Goal: Communication & Community: Answer question/provide support

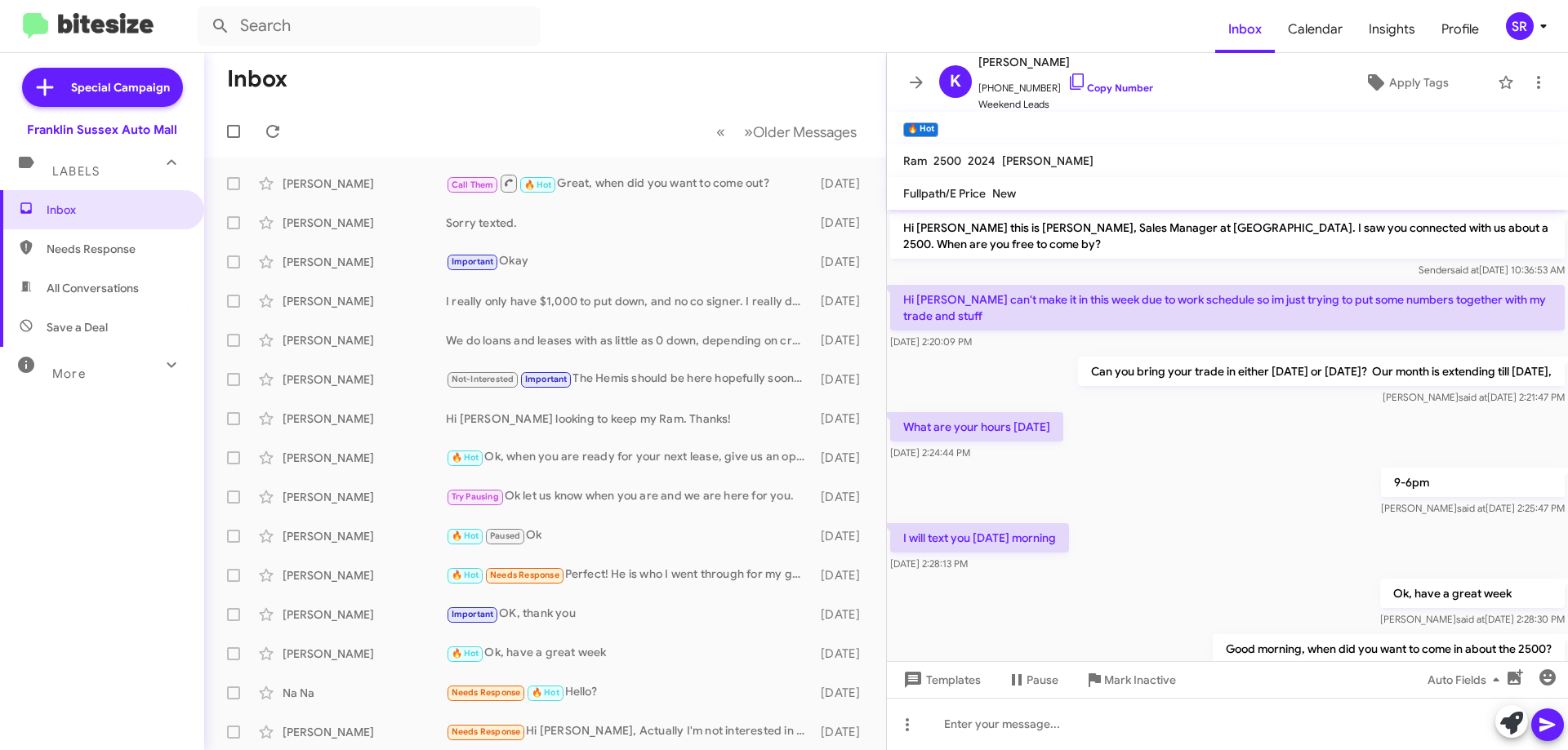
scroll to position [58, 0]
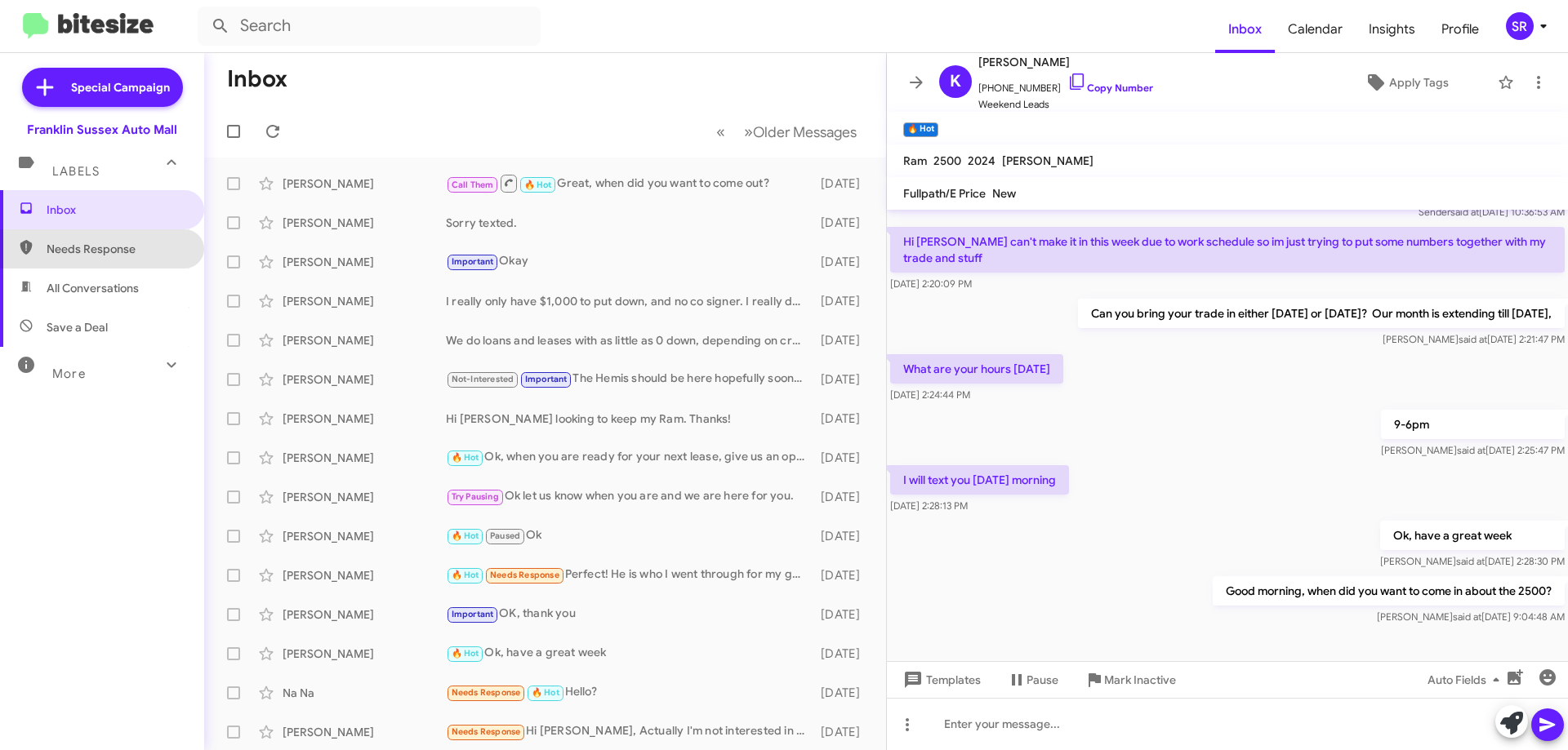
drag, startPoint x: 106, startPoint y: 255, endPoint x: 95, endPoint y: 266, distance: 15.6
click at [106, 254] on span "Needs Response" at bounding box center [115, 249] width 138 height 16
type input "in:needs-response"
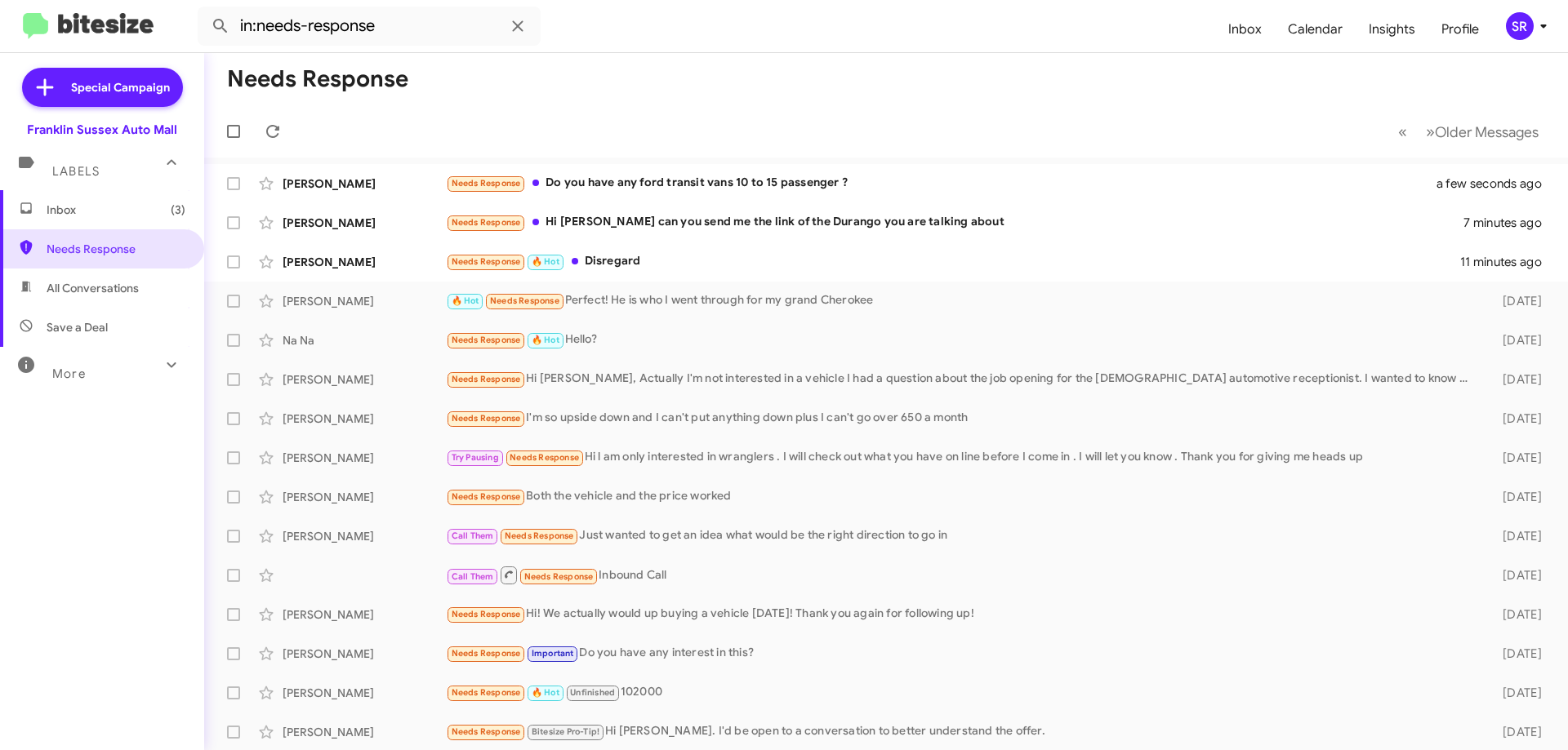
click at [73, 215] on span "Inbox (3)" at bounding box center [115, 209] width 138 height 16
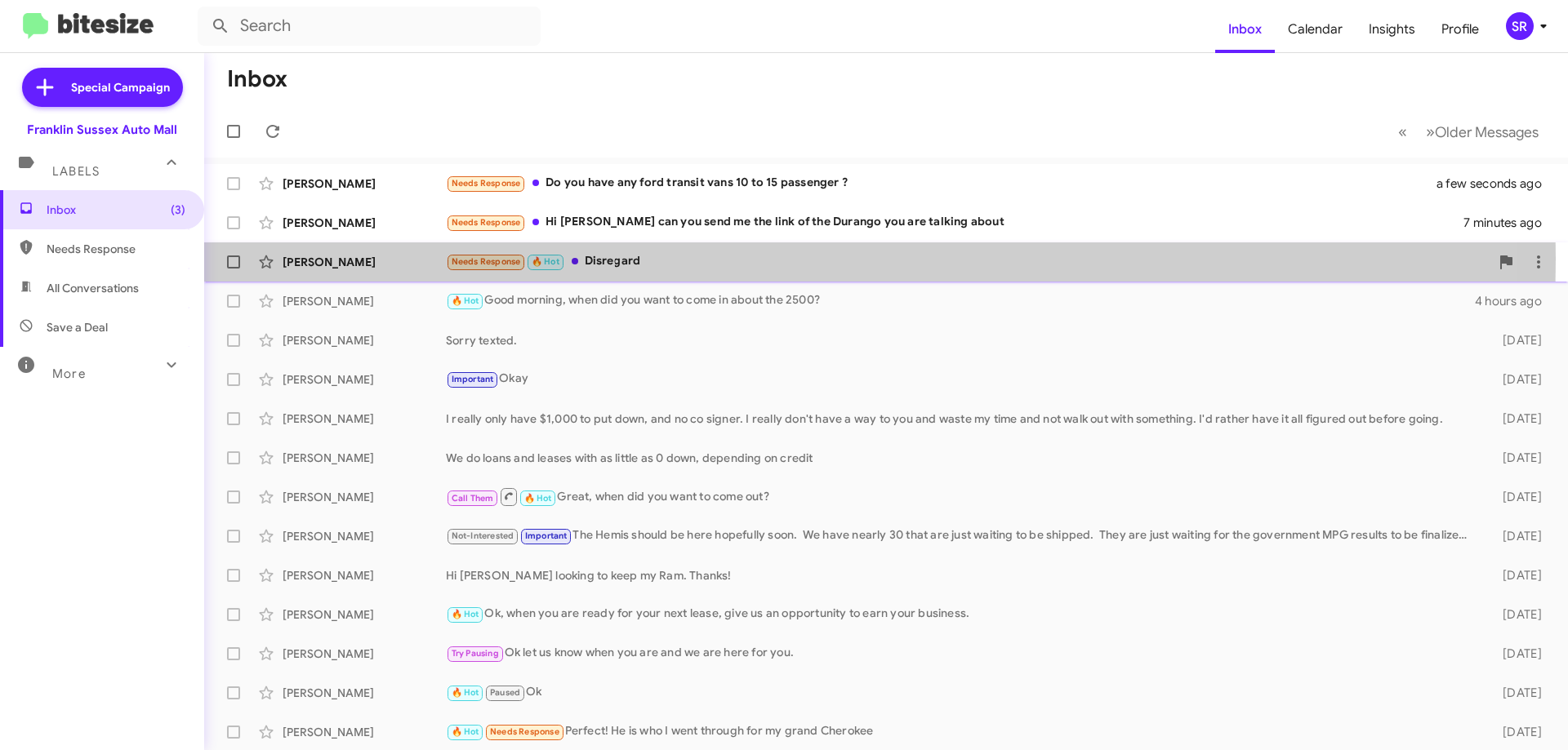
click at [603, 259] on div "Needs Response 🔥 Hot Disregard" at bounding box center [967, 261] width 1043 height 19
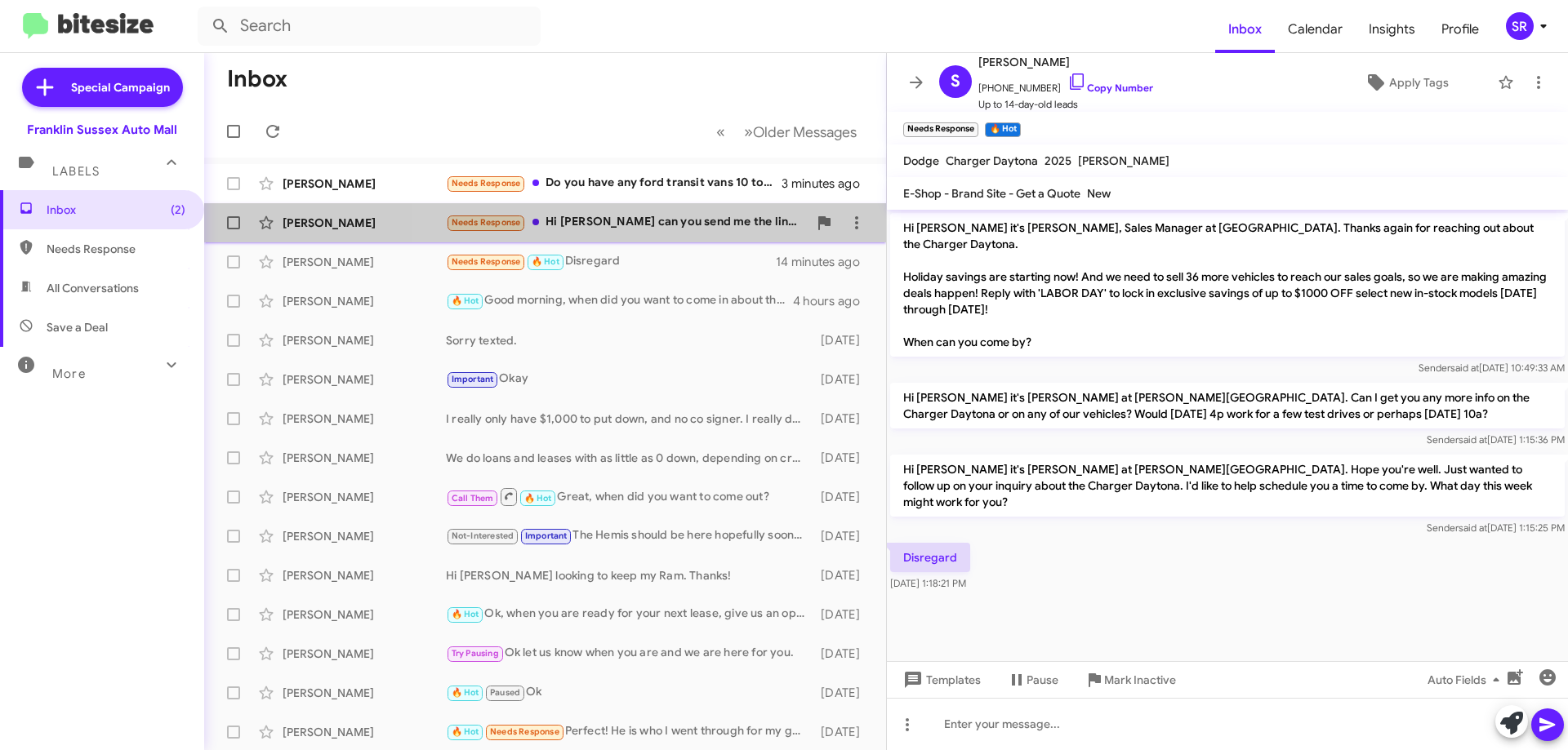
click at [682, 225] on div "Needs Response Hi [PERSON_NAME] can you send me the link of the Durango you are…" at bounding box center [626, 223] width 362 height 19
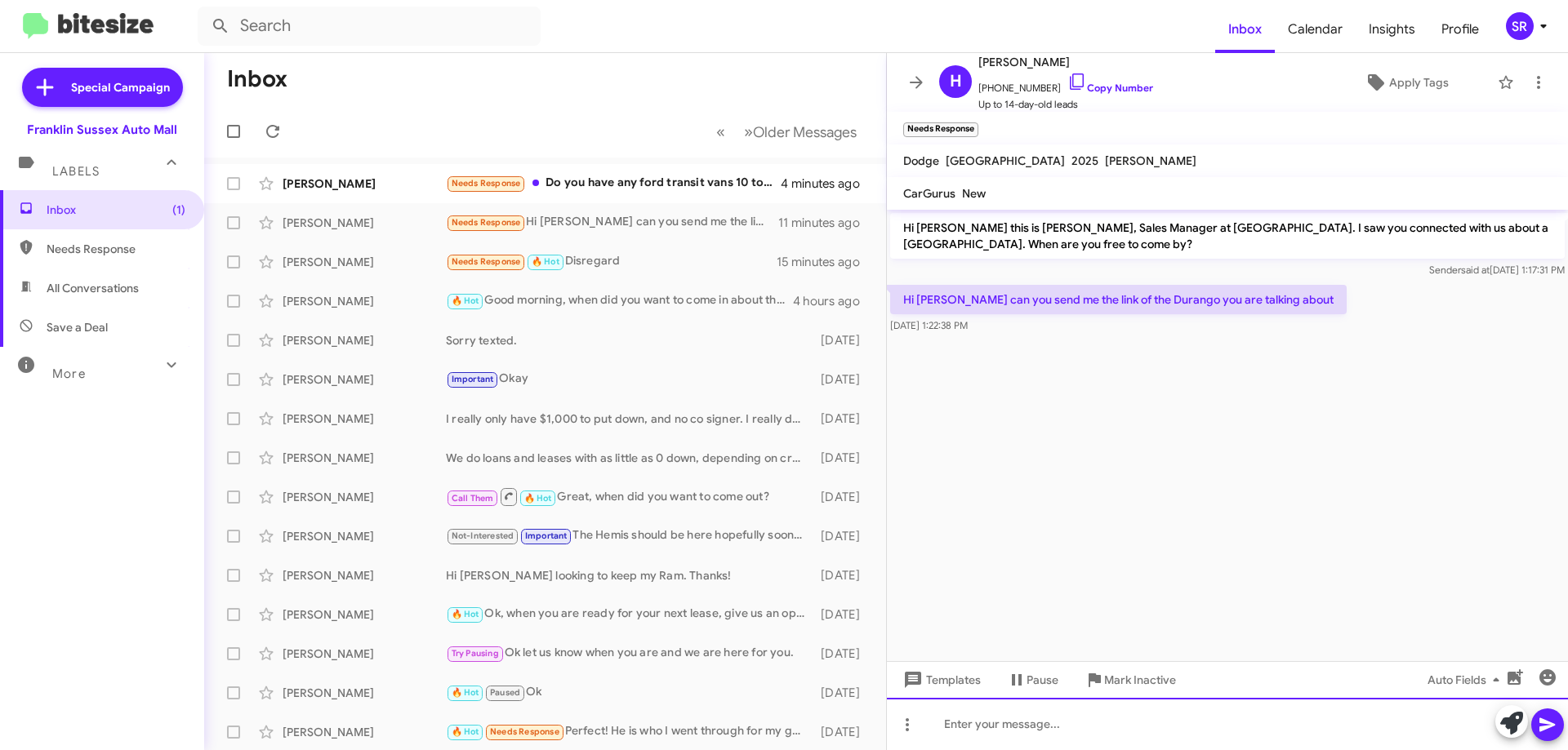
click at [1125, 719] on div at bounding box center [1227, 724] width 681 height 52
paste div
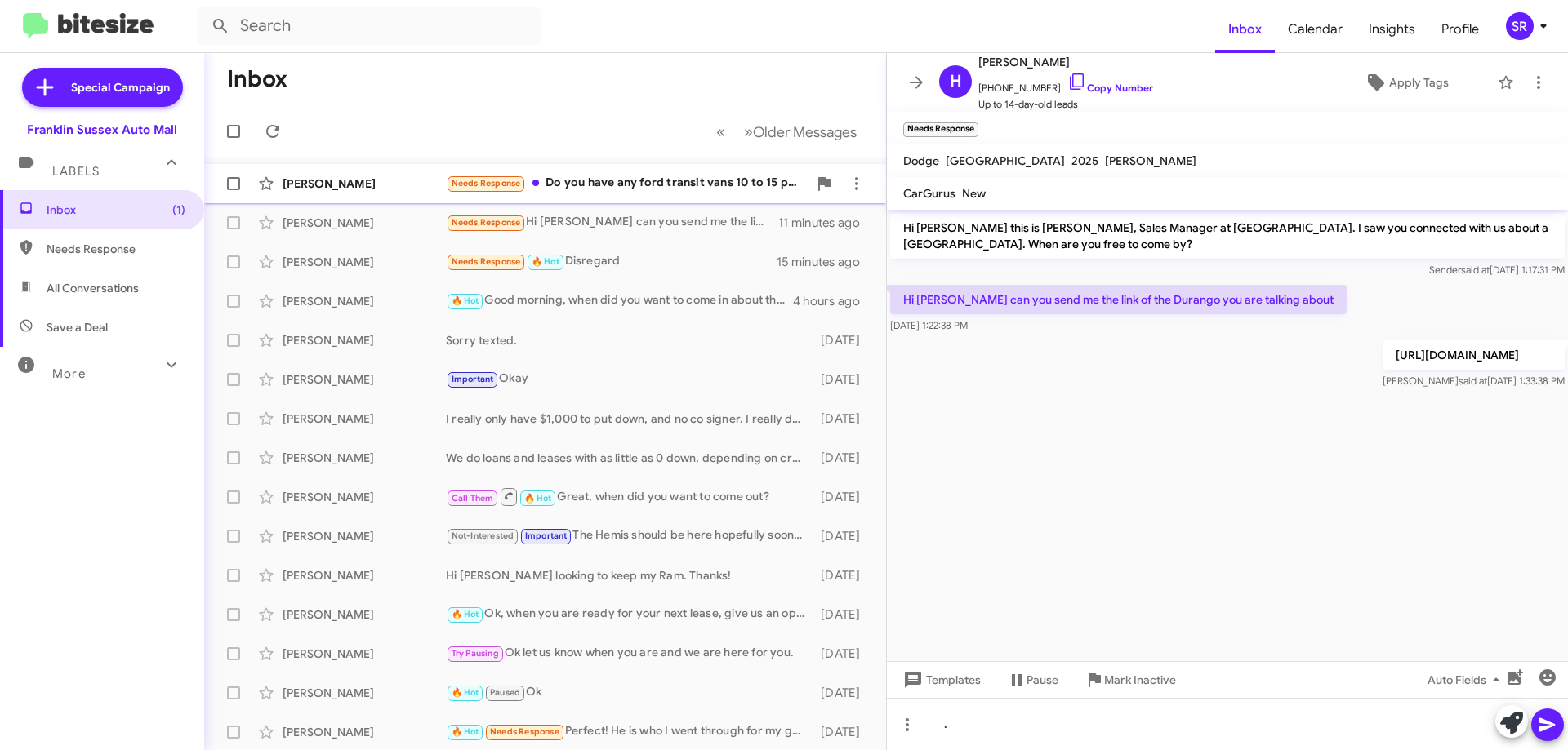
click at [757, 179] on div "Needs Response Do you have any ford transit vans 10 to 15 passenger ?" at bounding box center [626, 183] width 362 height 19
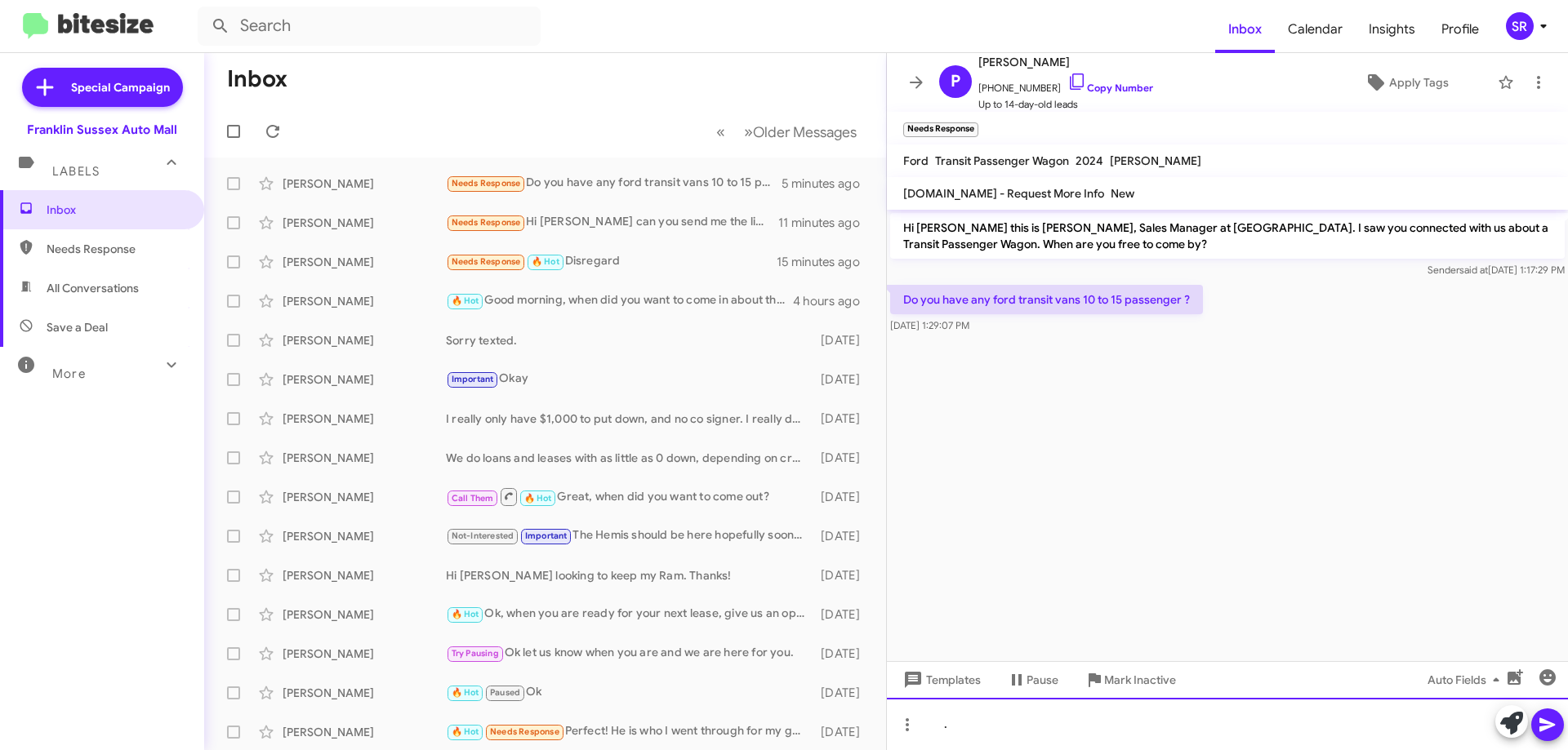
click at [986, 716] on div "." at bounding box center [1227, 724] width 681 height 52
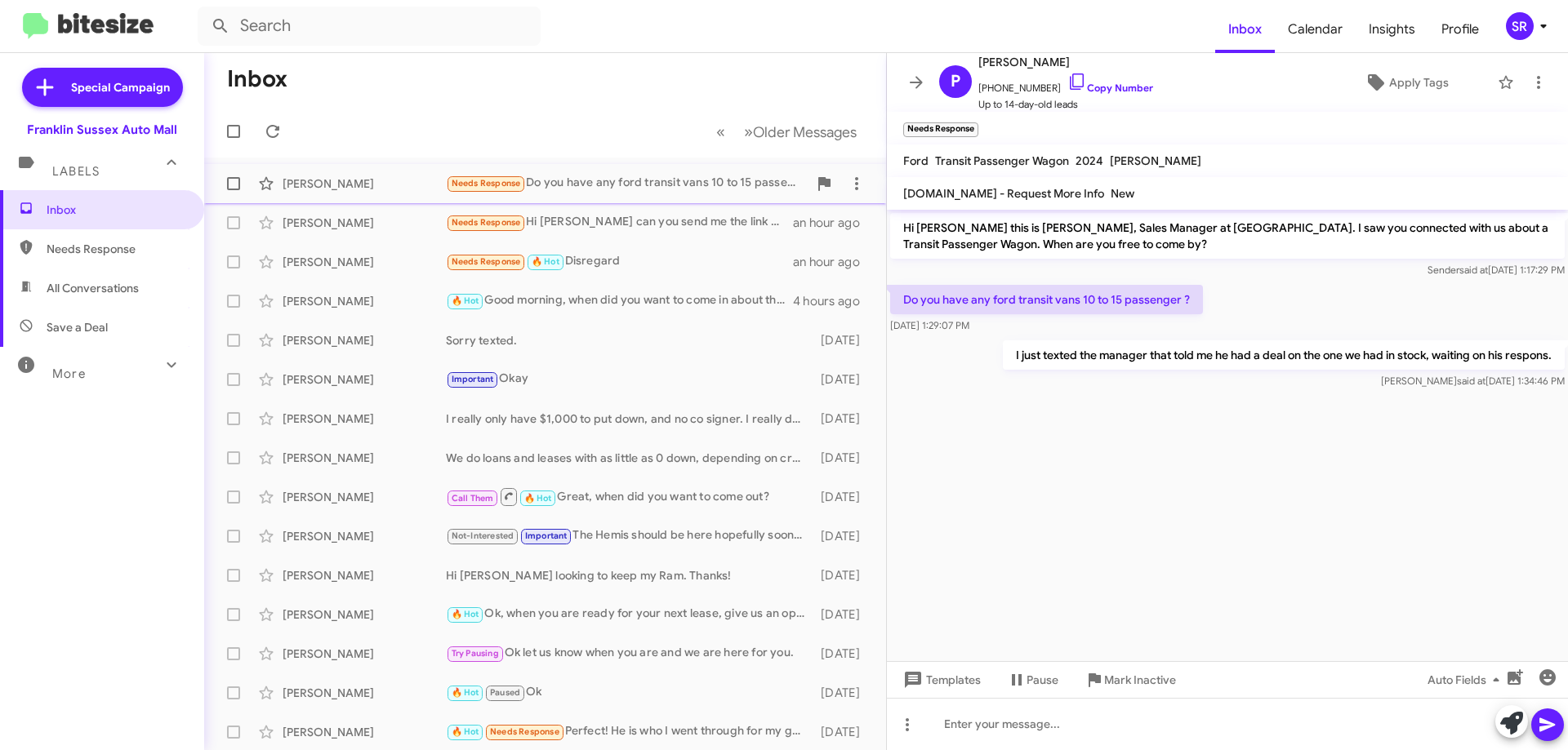
click at [666, 191] on div "[PERSON_NAME] Needs Response Do you have any ford transit vans 10 to 15 passeng…" at bounding box center [545, 184] width 655 height 33
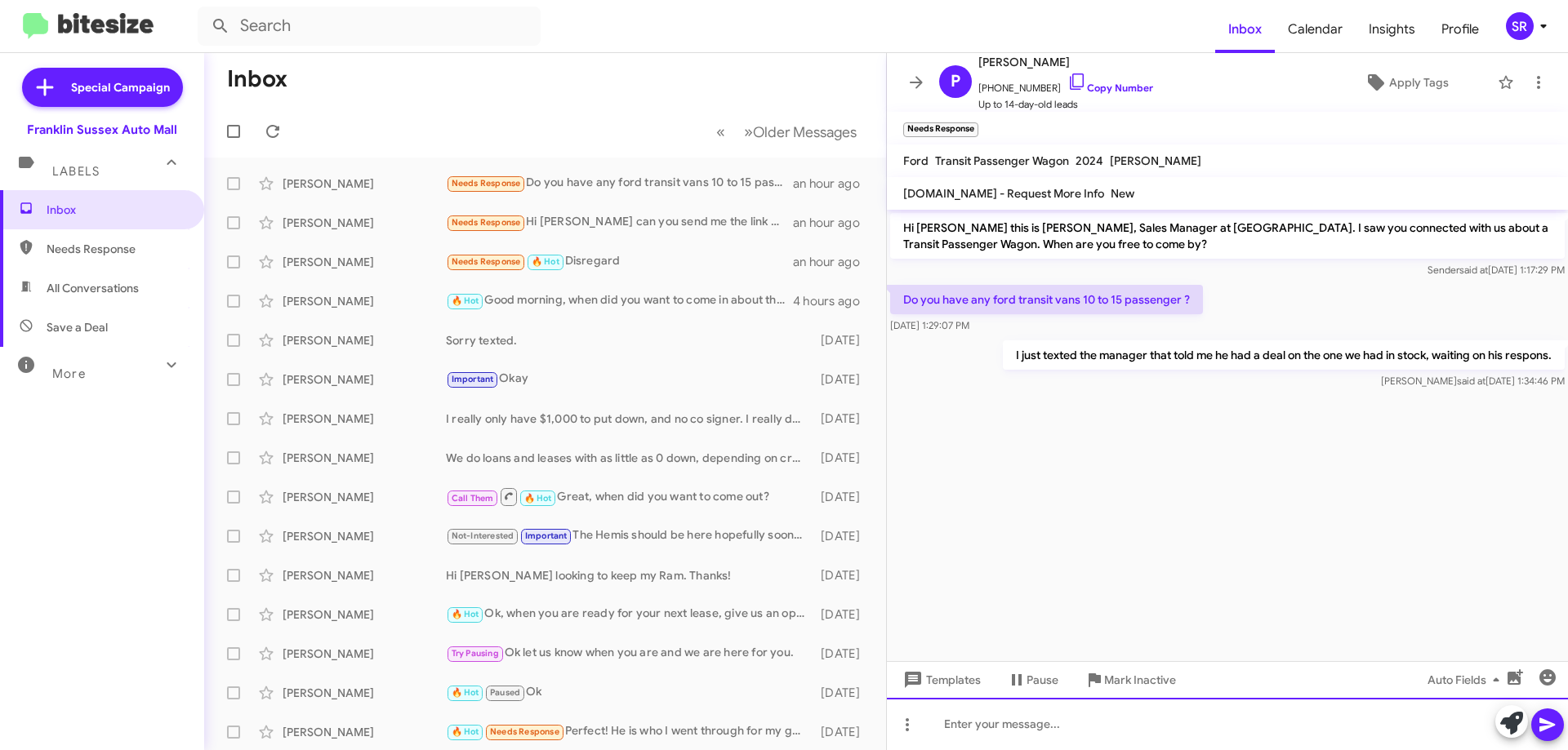
click at [990, 727] on div at bounding box center [1227, 724] width 681 height 52
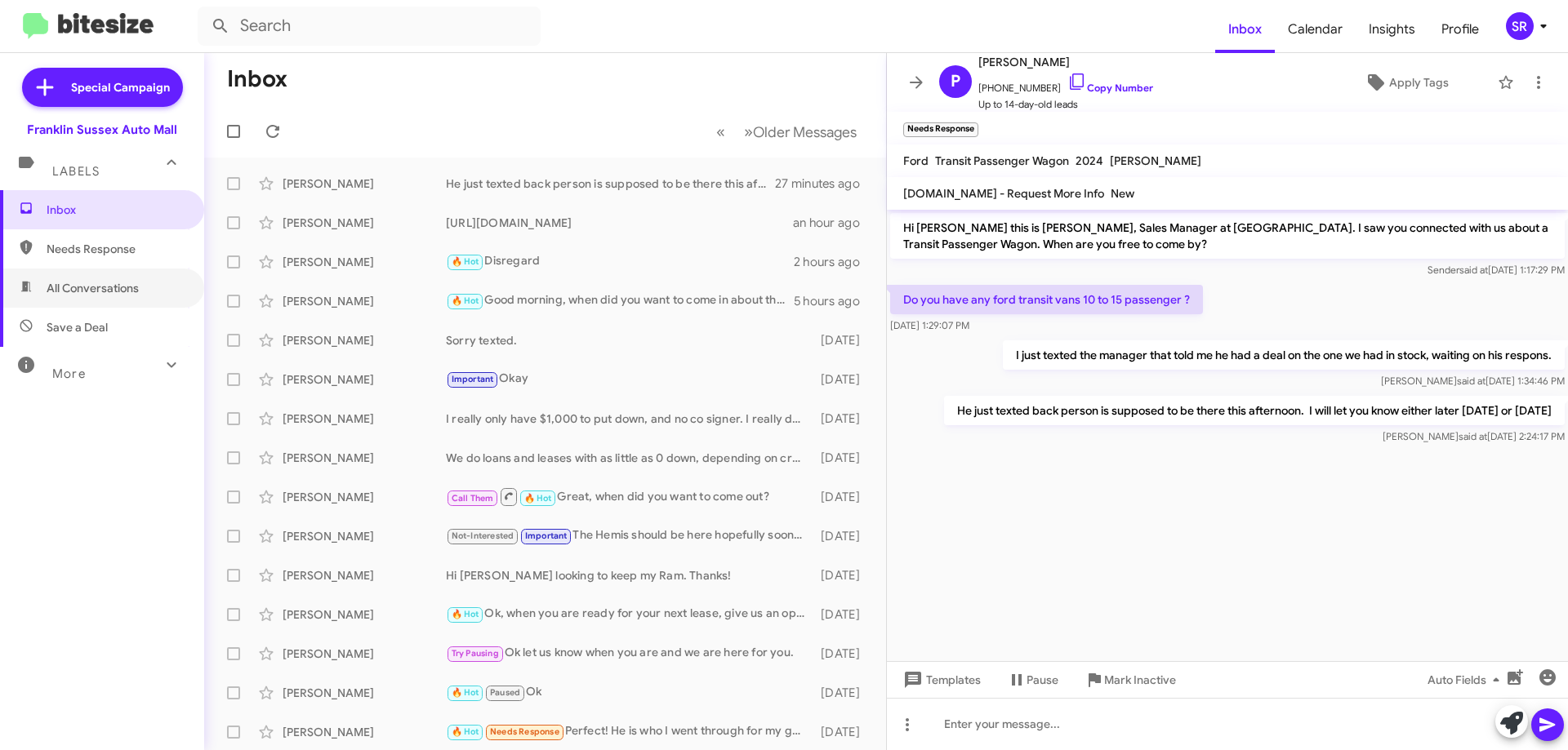
click at [121, 269] on span "All Conversations" at bounding box center [101, 288] width 204 height 40
type input "in:all-conversations"
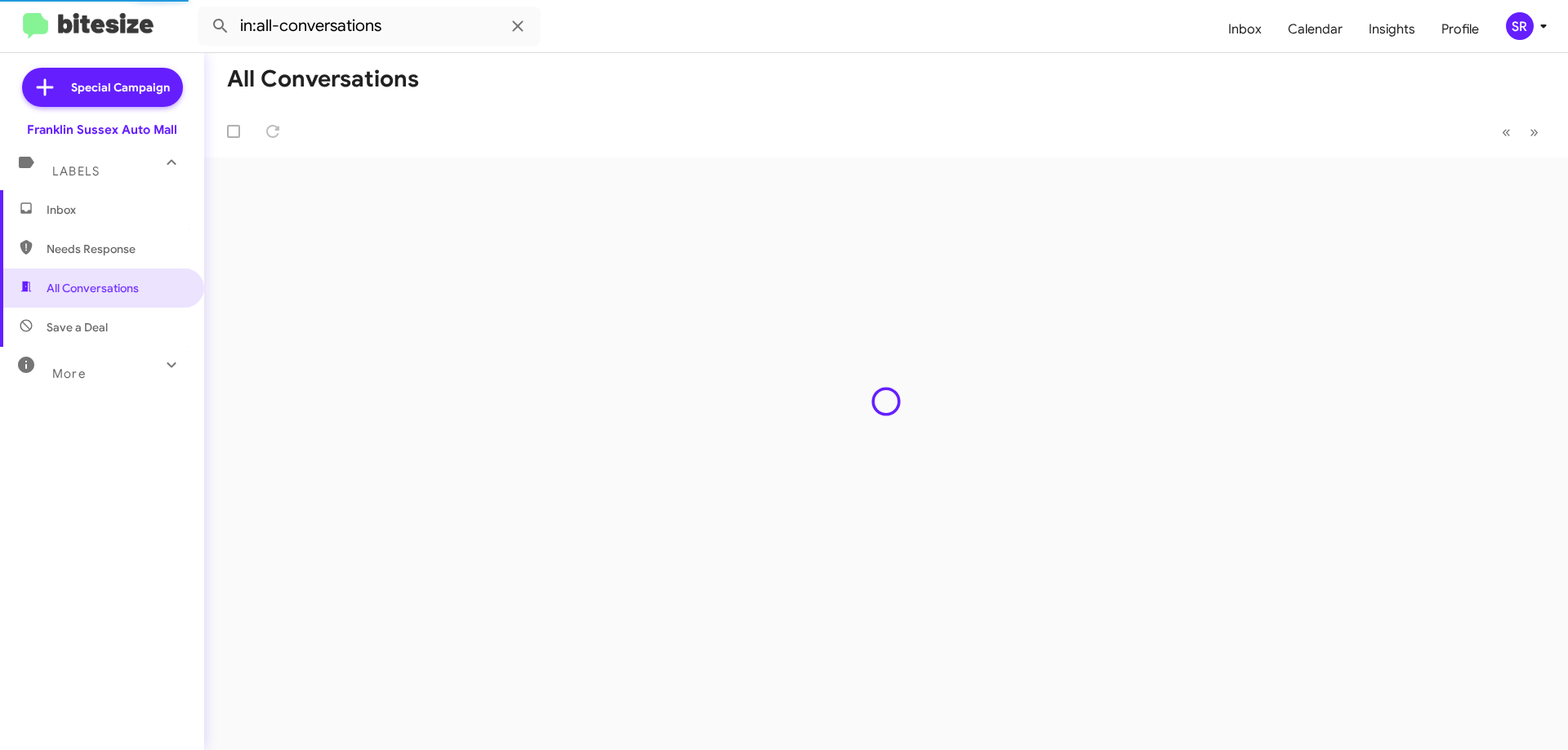
click at [78, 214] on span "Inbox" at bounding box center [115, 209] width 138 height 16
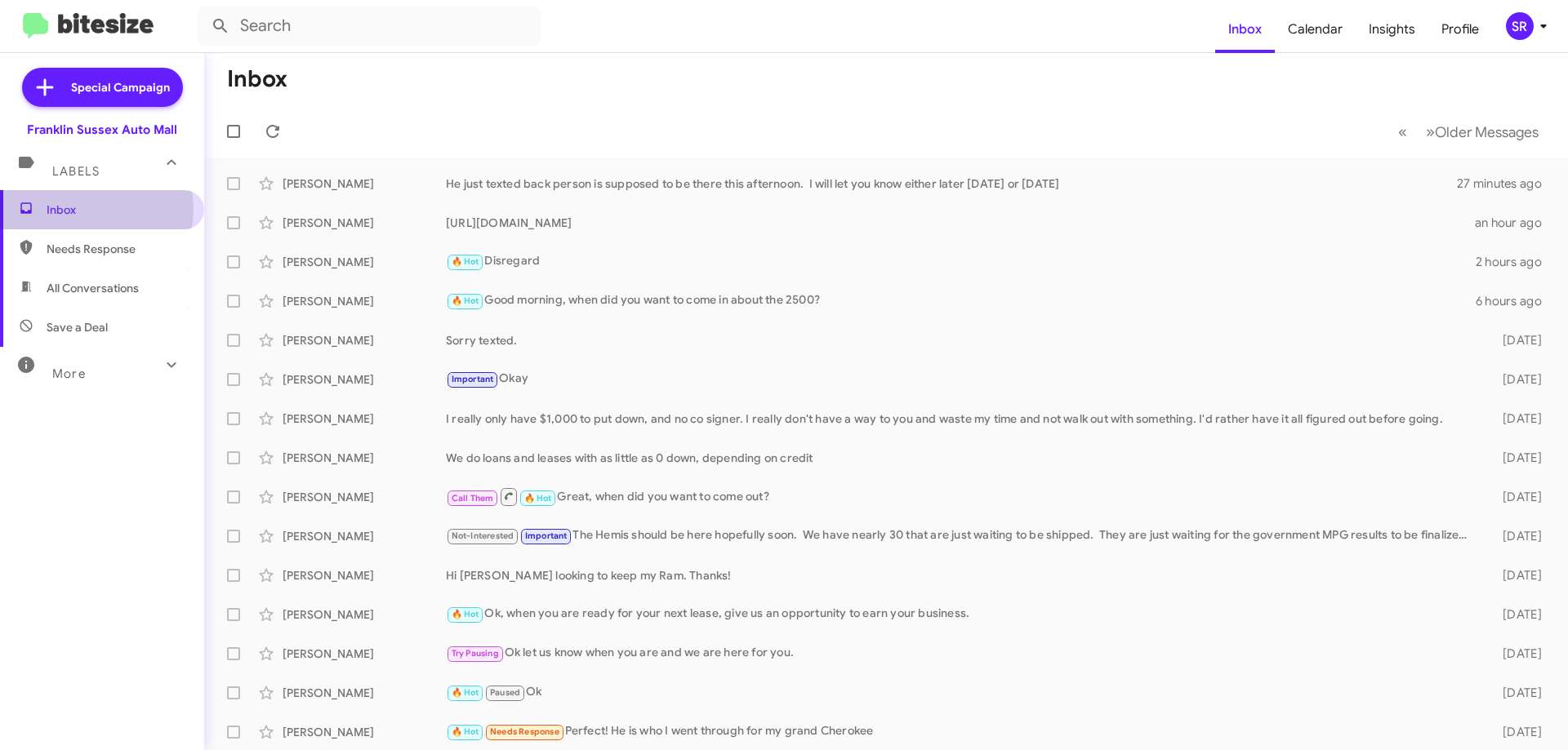
click at [78, 209] on span "Inbox" at bounding box center [115, 209] width 138 height 16
click at [80, 250] on span "Needs Response" at bounding box center [115, 249] width 138 height 16
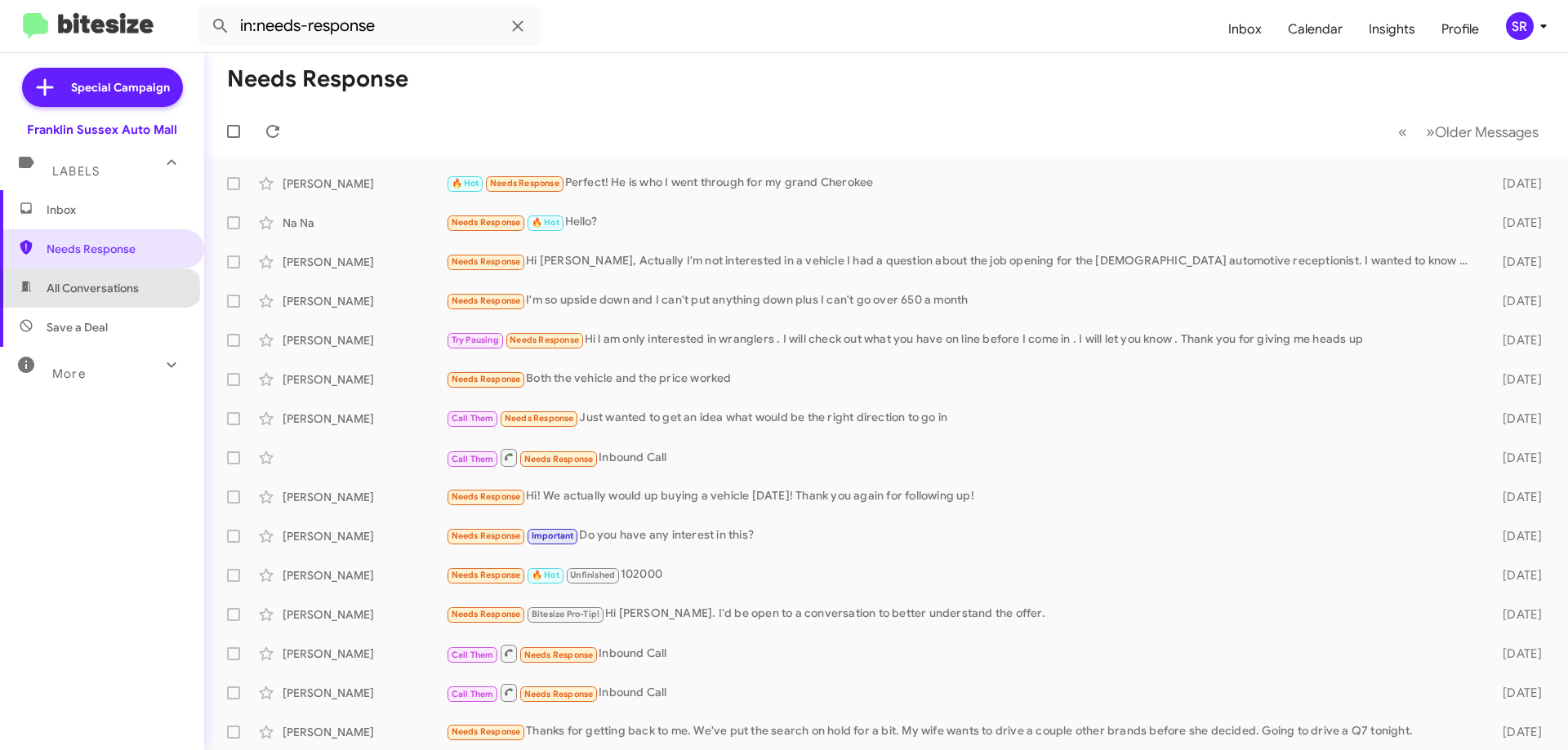
click at [99, 290] on span "All Conversations" at bounding box center [92, 288] width 92 height 16
type input "in:all-conversations"
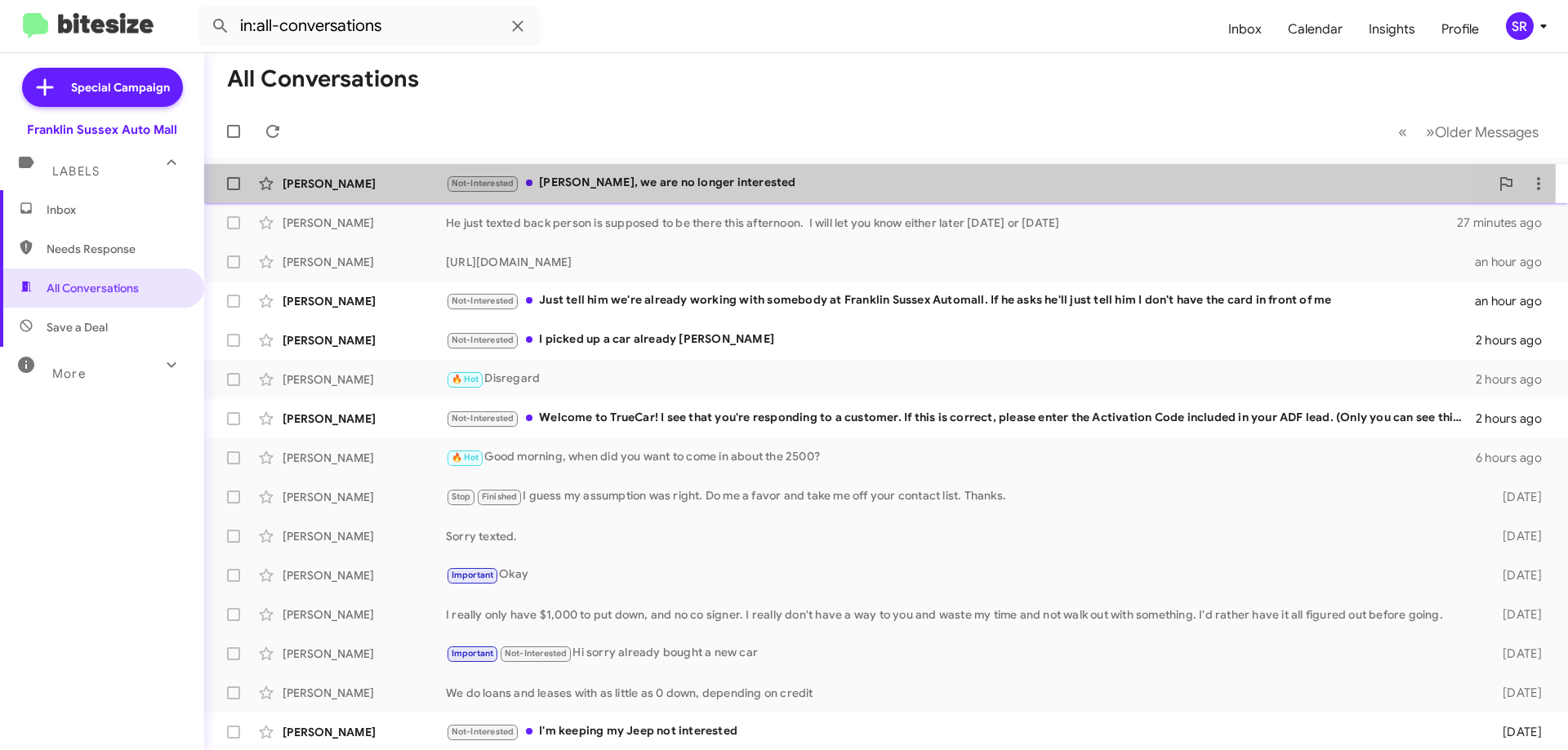
click at [580, 175] on div "Not-Interested [PERSON_NAME], we are no longer interested" at bounding box center [967, 183] width 1043 height 19
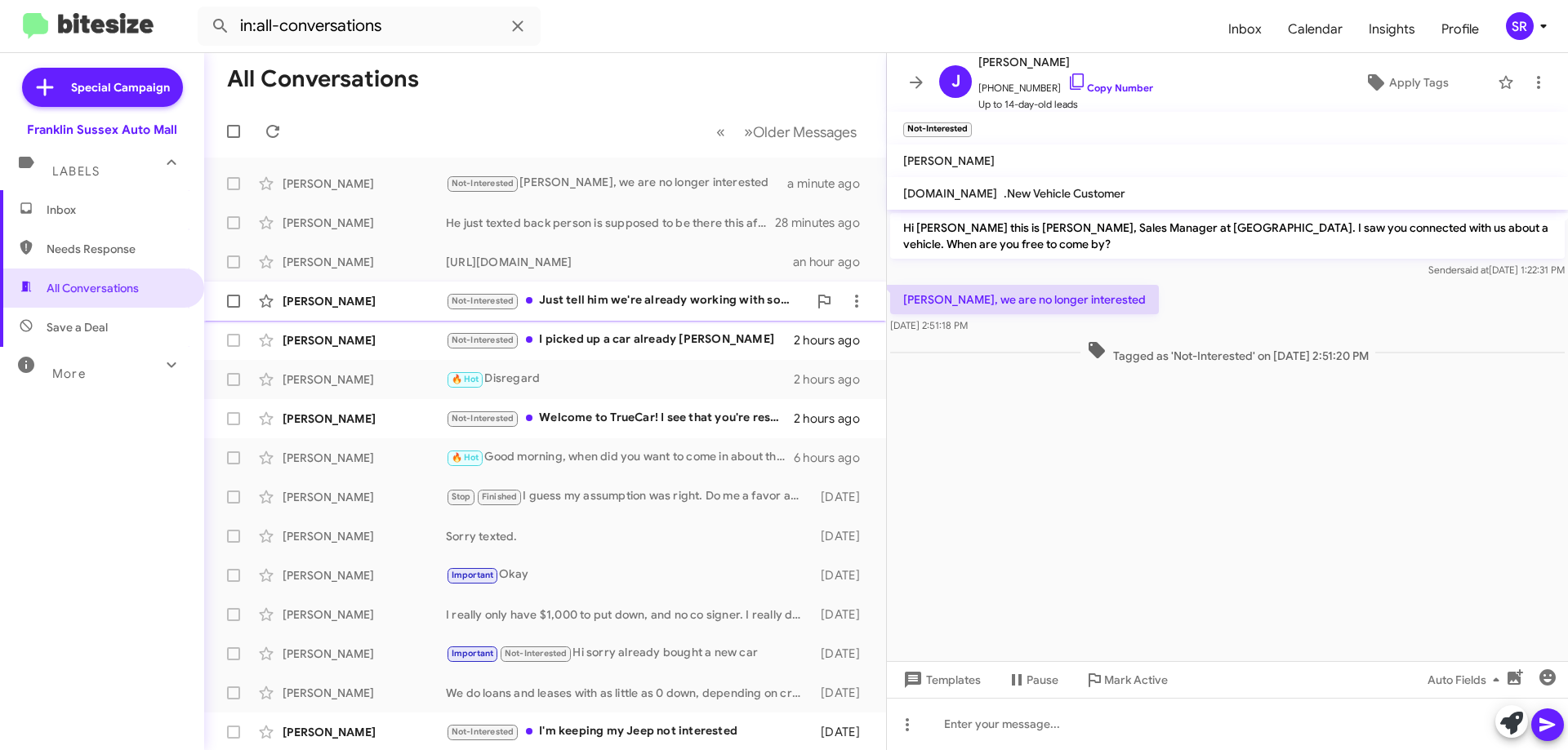
click at [642, 305] on div "Not-Interested Just tell him we're already working with somebody at Franklin Su…" at bounding box center [626, 301] width 362 height 19
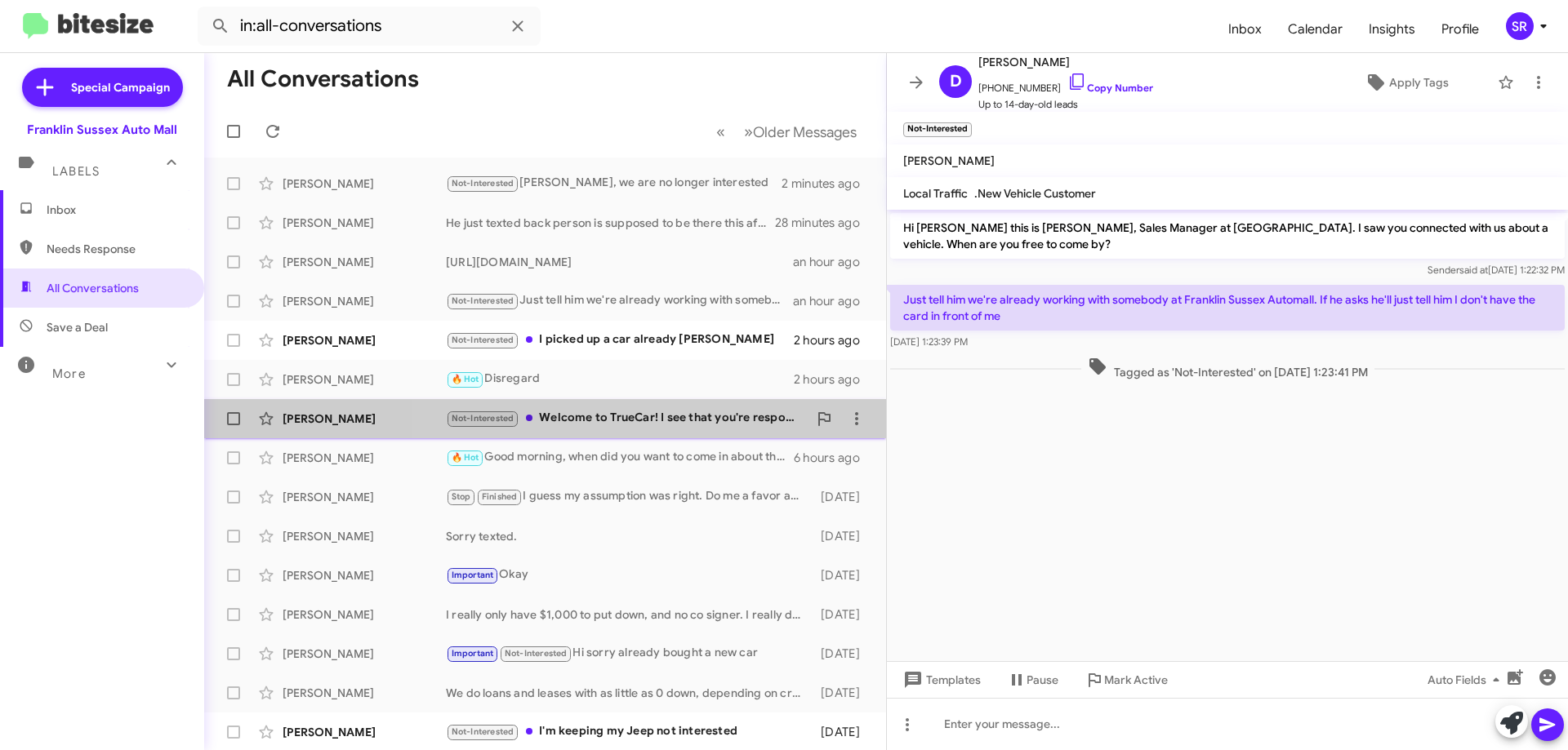
click at [649, 417] on div "Not-Interested Welcome to TrueCar! I see that you're responding to a customer. …" at bounding box center [626, 419] width 362 height 19
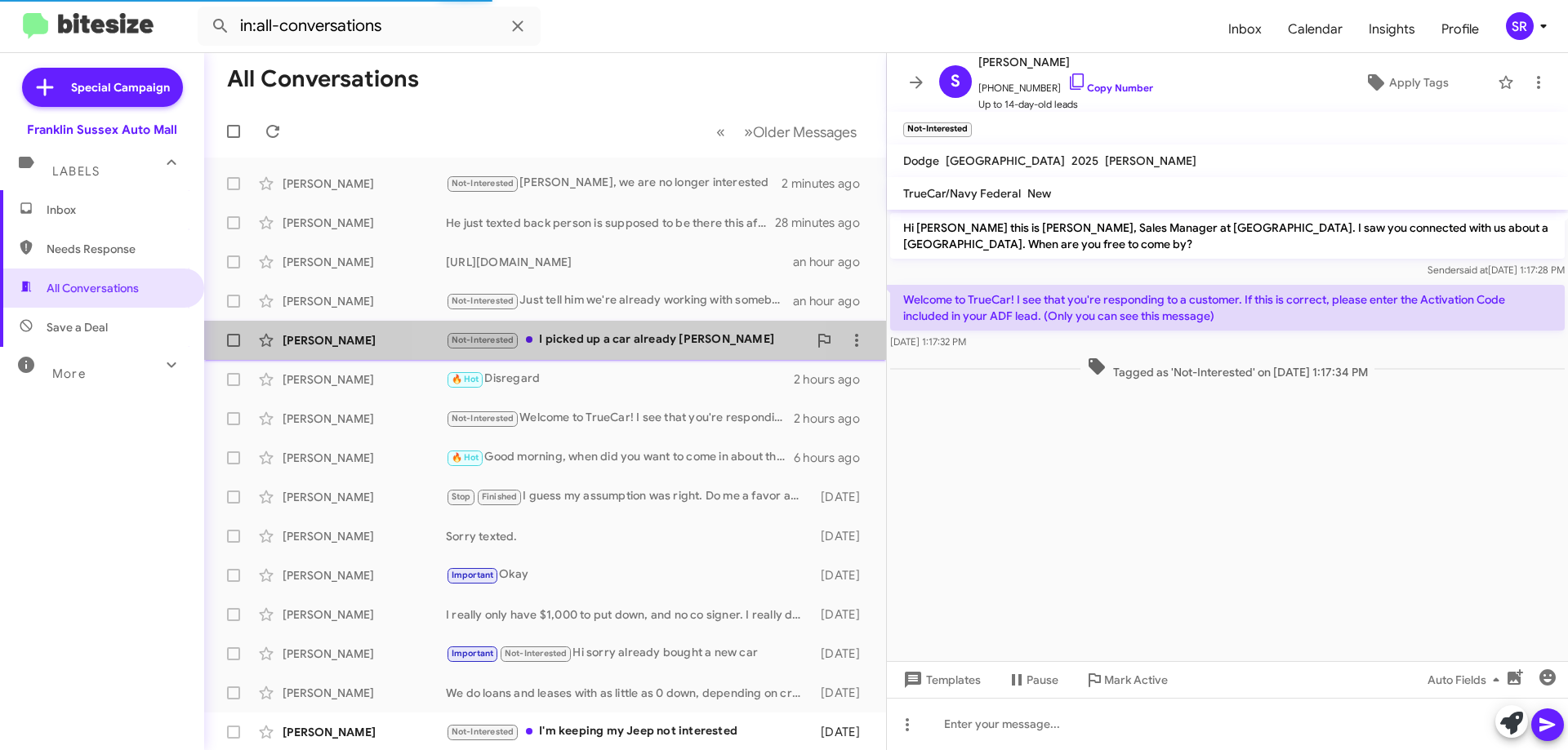
click at [556, 341] on div "Not-Interested I picked up a car already [PERSON_NAME]" at bounding box center [626, 340] width 362 height 19
